Goal: Task Accomplishment & Management: Manage account settings

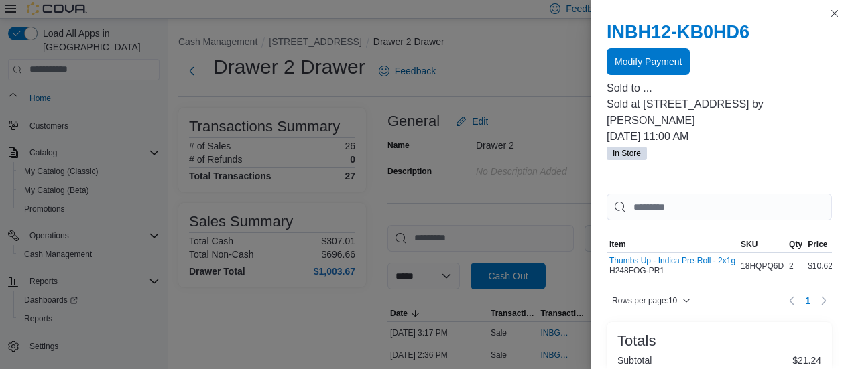
scroll to position [345, 0]
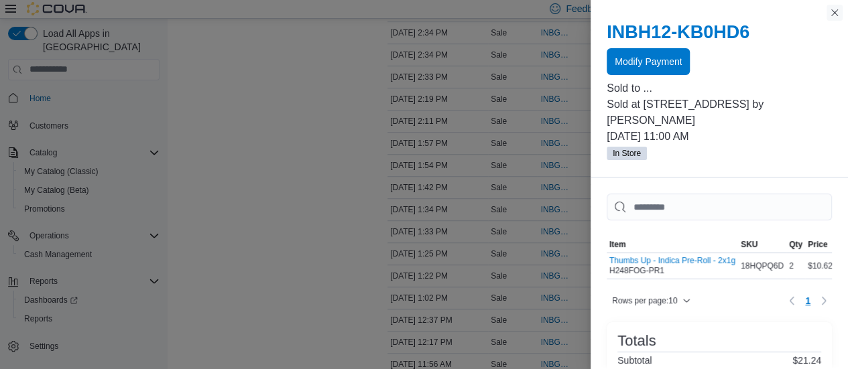
click at [839, 13] on button "Close this dialog" at bounding box center [835, 13] width 16 height 16
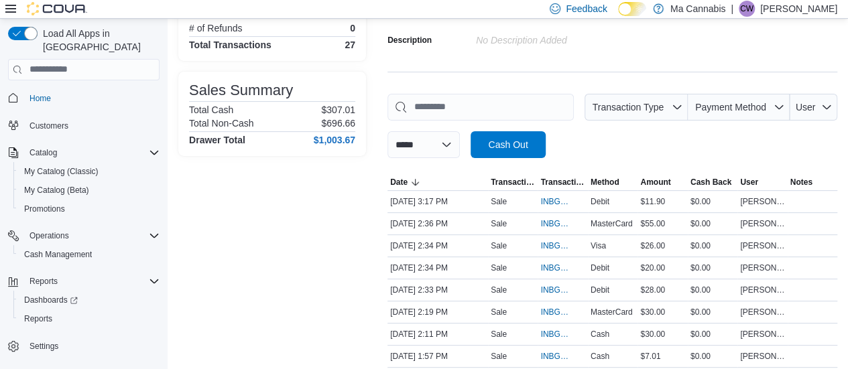
scroll to position [0, 0]
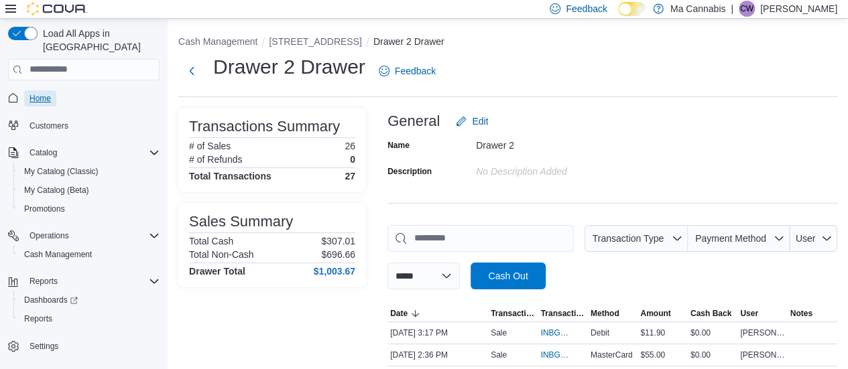
click at [38, 93] on span "Home" at bounding box center [39, 98] width 21 height 11
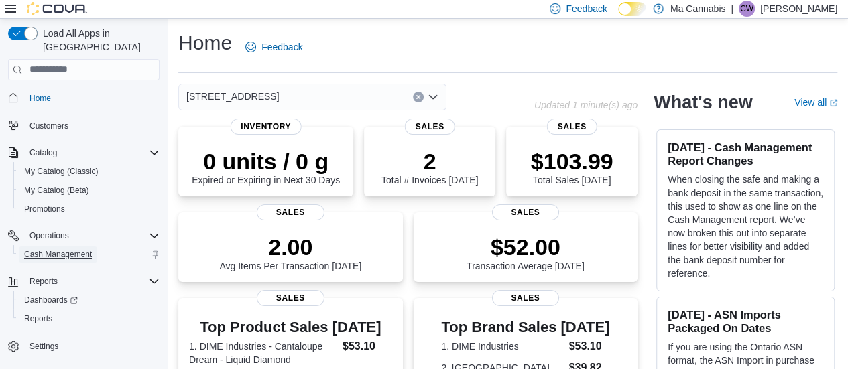
click at [46, 249] on span "Cash Management" at bounding box center [58, 254] width 68 height 11
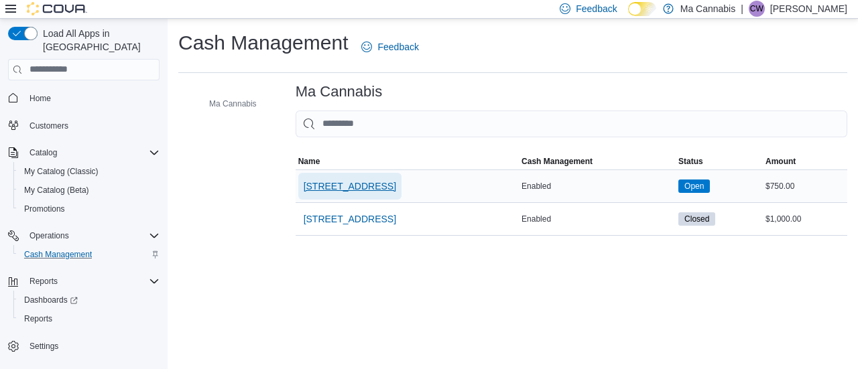
click at [353, 183] on span "234 Wellington St W." at bounding box center [350, 186] width 93 height 13
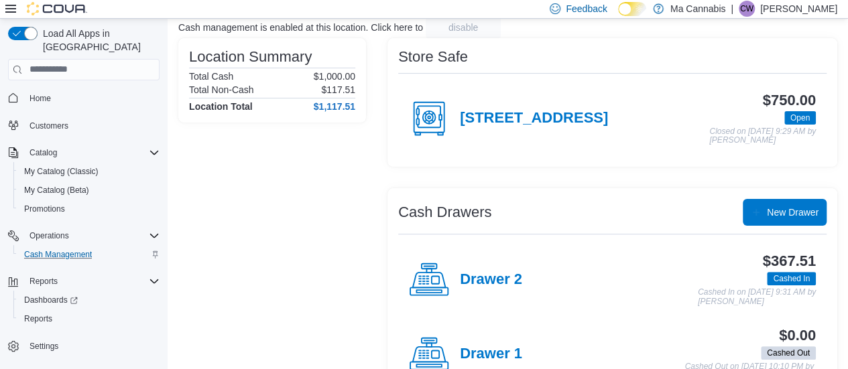
scroll to position [92, 0]
click at [490, 273] on h4 "Drawer 2" at bounding box center [491, 279] width 62 height 17
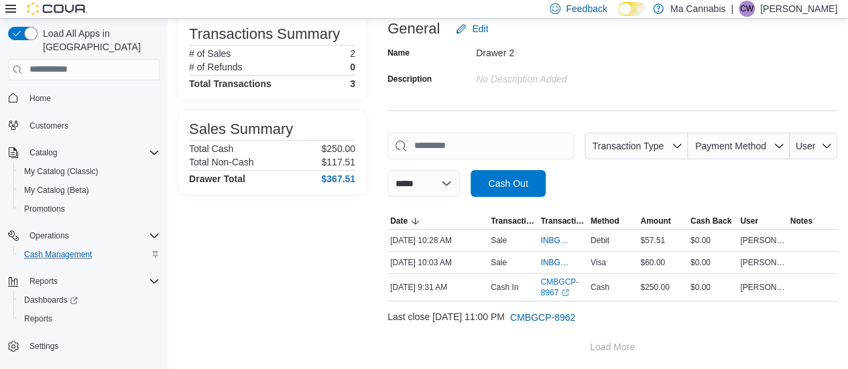
scroll to position [92, 0]
click at [551, 239] on span "INBGCP-117391" at bounding box center [555, 241] width 31 height 11
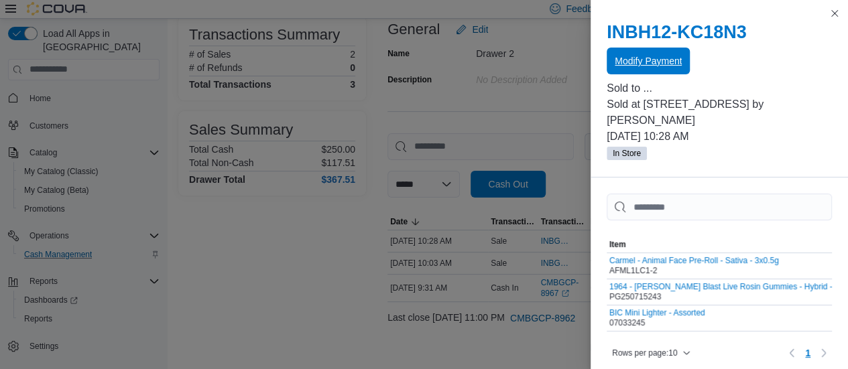
click at [656, 58] on span "Modify Payment" at bounding box center [648, 60] width 67 height 13
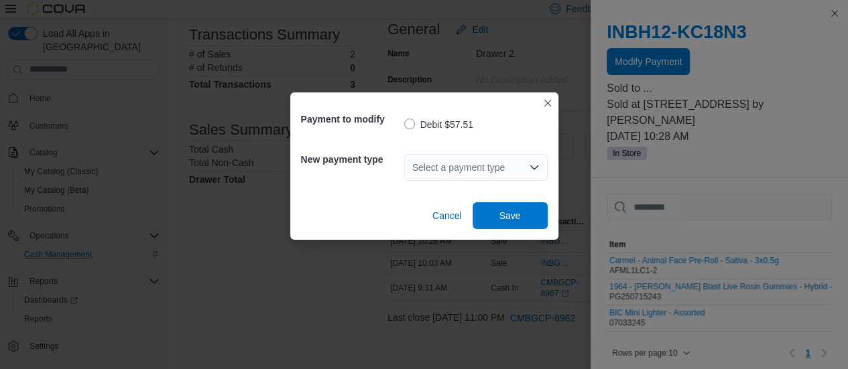
click at [530, 166] on icon "Open list of options" at bounding box center [534, 168] width 8 height 4
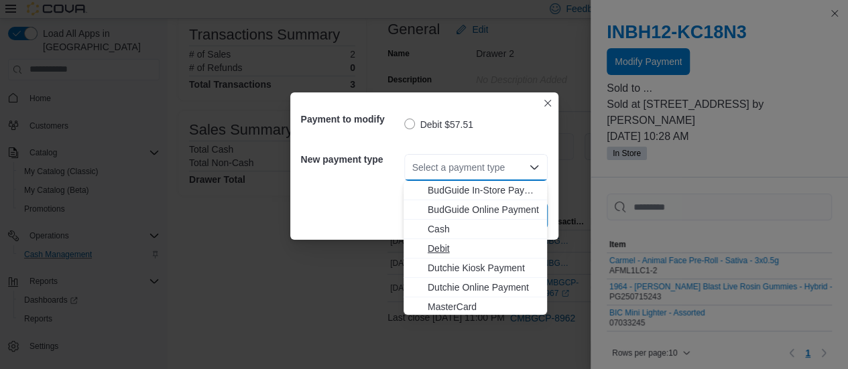
scroll to position [0, 0]
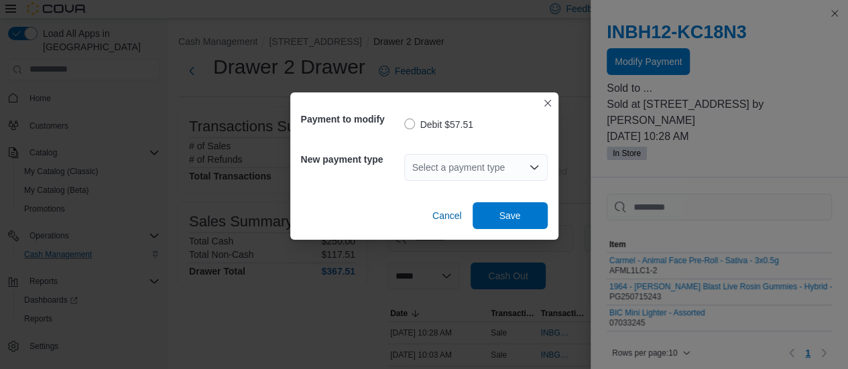
click at [495, 169] on div "Select a payment type Combo box. Selected. Combo box input. Select a payment ty…" at bounding box center [475, 167] width 143 height 27
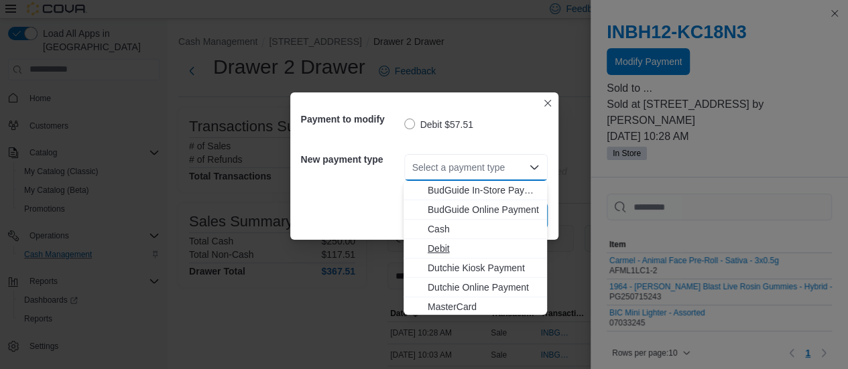
scroll to position [41, 0]
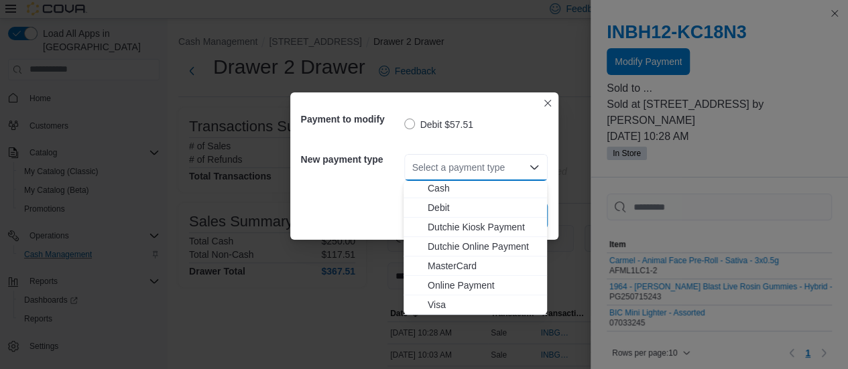
click at [329, 207] on div "Cancel Save" at bounding box center [424, 211] width 247 height 38
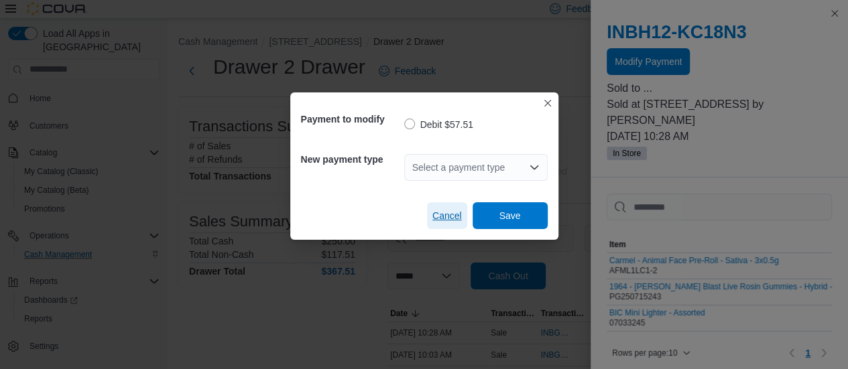
click at [436, 215] on span "Cancel" at bounding box center [446, 215] width 29 height 13
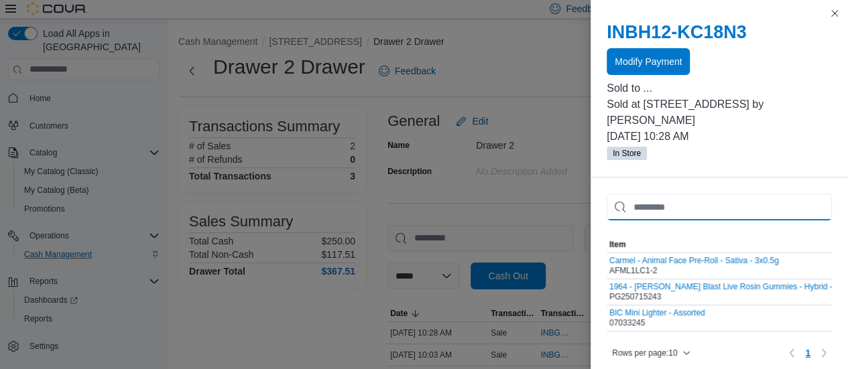
click at [750, 194] on input "This is a search bar. As you type, the results lower in the page will automatic…" at bounding box center [719, 207] width 225 height 27
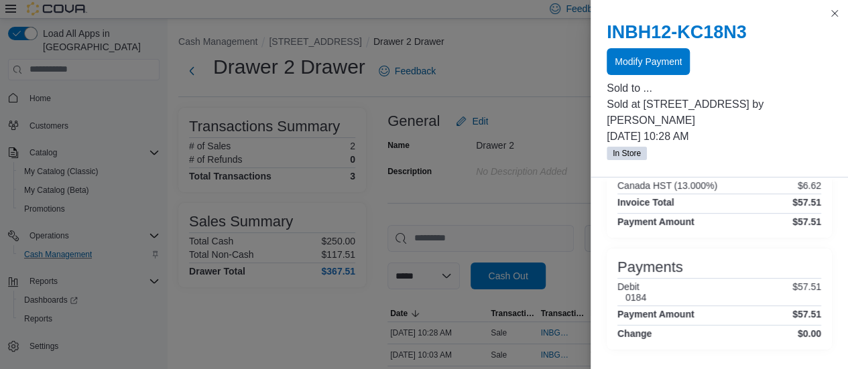
scroll to position [0, 0]
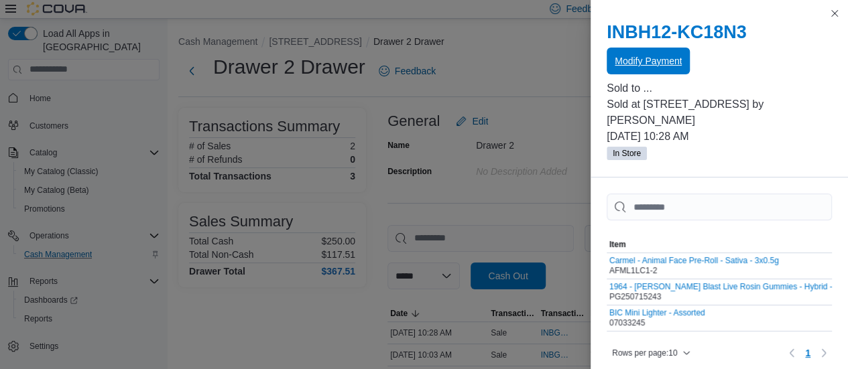
click at [648, 58] on span "Modify Payment" at bounding box center [648, 60] width 67 height 13
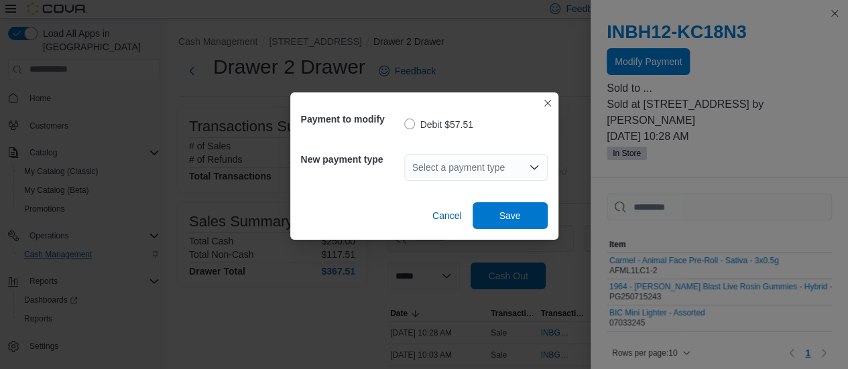
click at [524, 161] on div "Select a payment type" at bounding box center [475, 167] width 143 height 27
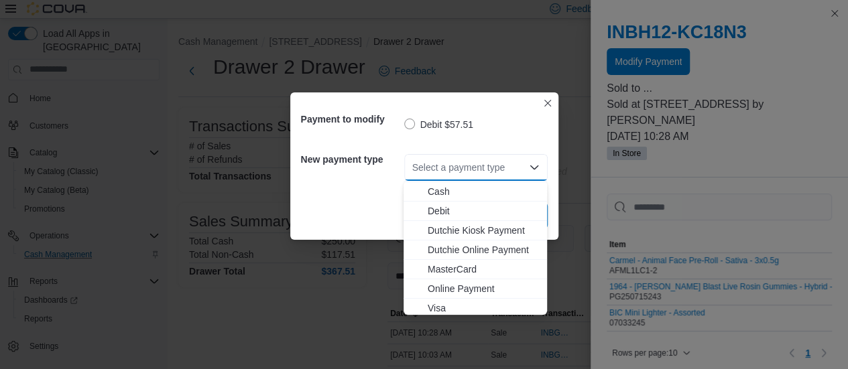
scroll to position [41, 0]
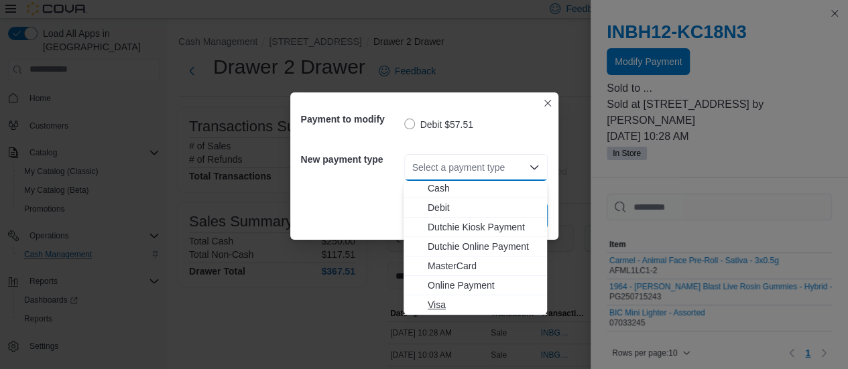
click at [514, 306] on span "Visa" at bounding box center [483, 304] width 111 height 13
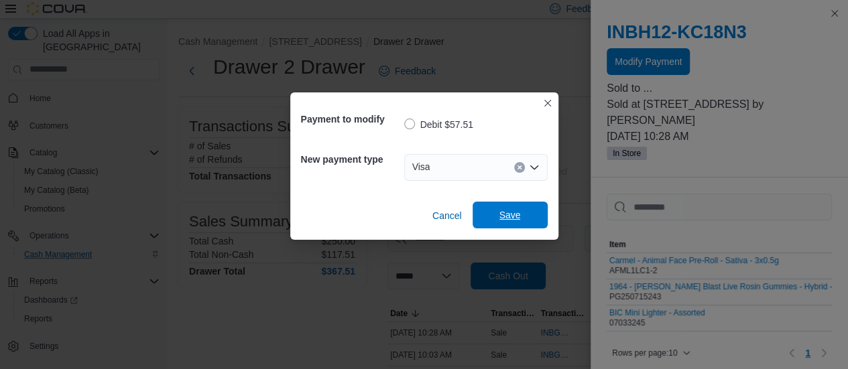
click at [516, 222] on span "Save" at bounding box center [510, 215] width 59 height 27
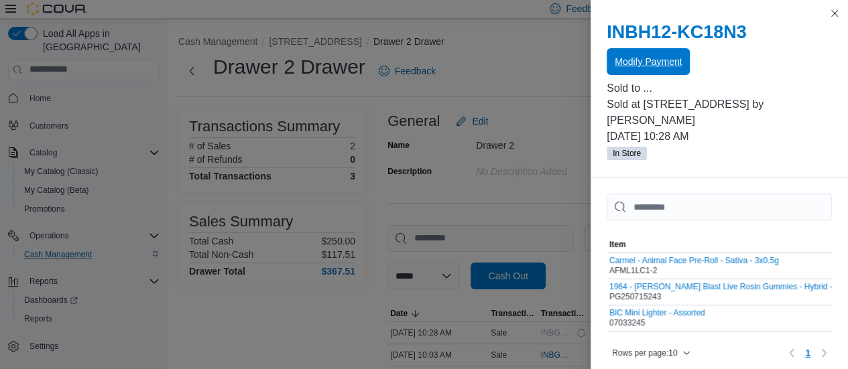
scroll to position [0, 0]
click at [835, 12] on button "Close this dialog" at bounding box center [835, 13] width 16 height 16
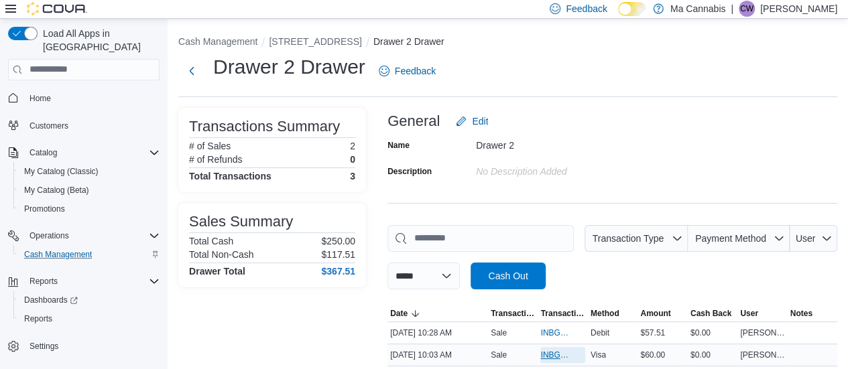
click at [550, 356] on span "INBGCP-117390" at bounding box center [555, 355] width 31 height 11
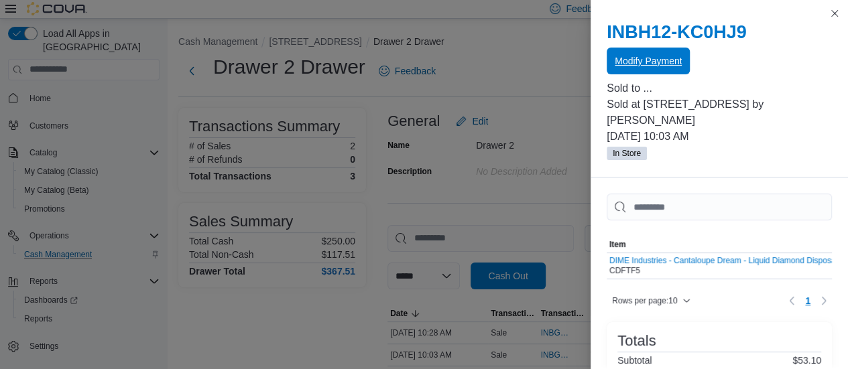
click at [662, 62] on span "Modify Payment" at bounding box center [648, 60] width 67 height 13
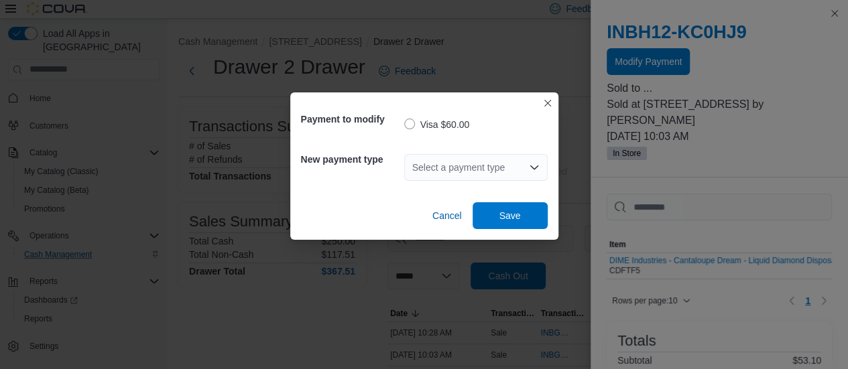
click at [536, 170] on icon "Open list of options" at bounding box center [534, 167] width 11 height 11
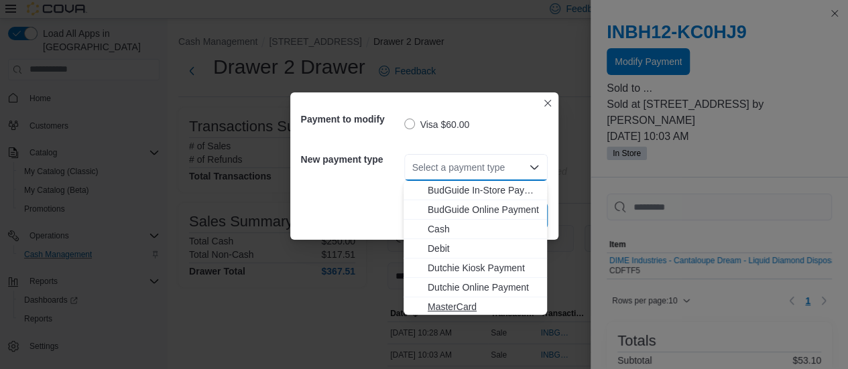
click at [490, 304] on span "MasterCard" at bounding box center [483, 306] width 111 height 13
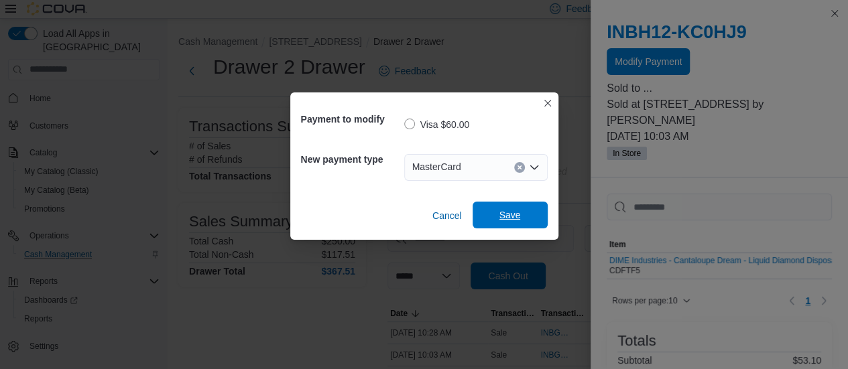
click at [505, 217] on span "Save" at bounding box center [509, 214] width 21 height 13
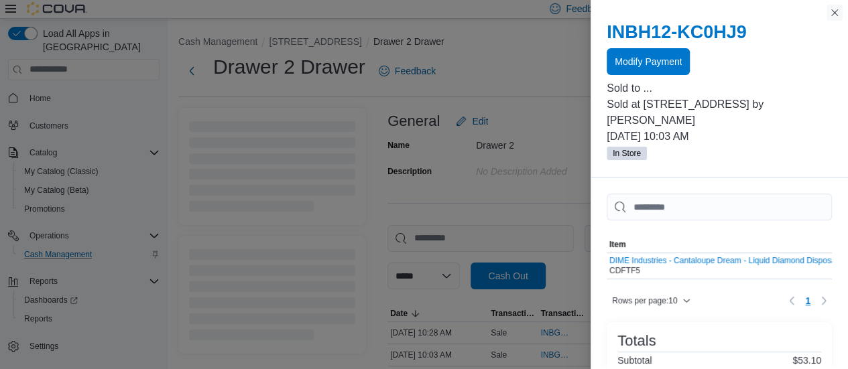
click at [839, 11] on button "Close this dialog" at bounding box center [835, 13] width 16 height 16
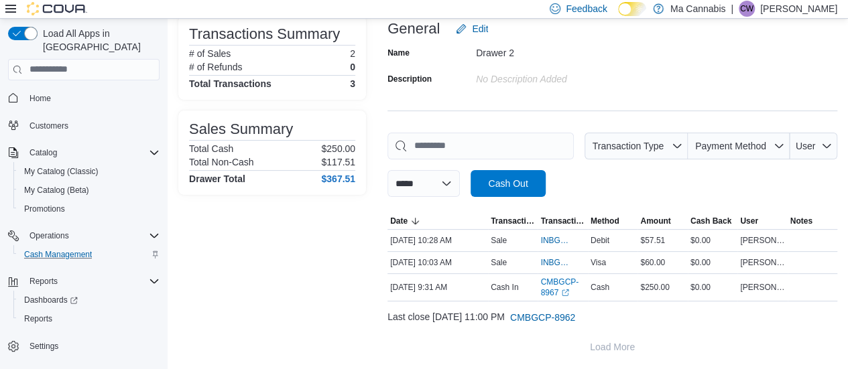
scroll to position [93, 0]
